Goal: Navigation & Orientation: Find specific page/section

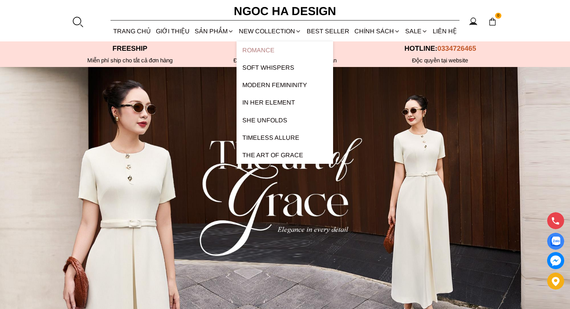
click at [267, 49] on link "ROMANCE" at bounding box center [284, 49] width 97 height 17
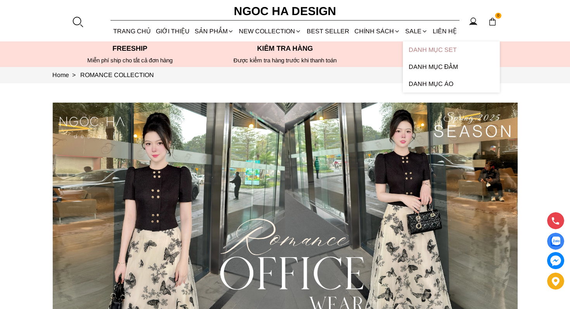
click at [425, 49] on link "Danh Mục Set" at bounding box center [451, 49] width 97 height 17
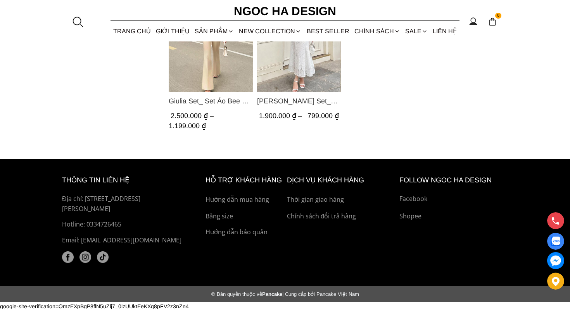
scroll to position [582, 0]
